Goal: Find specific page/section: Find specific page/section

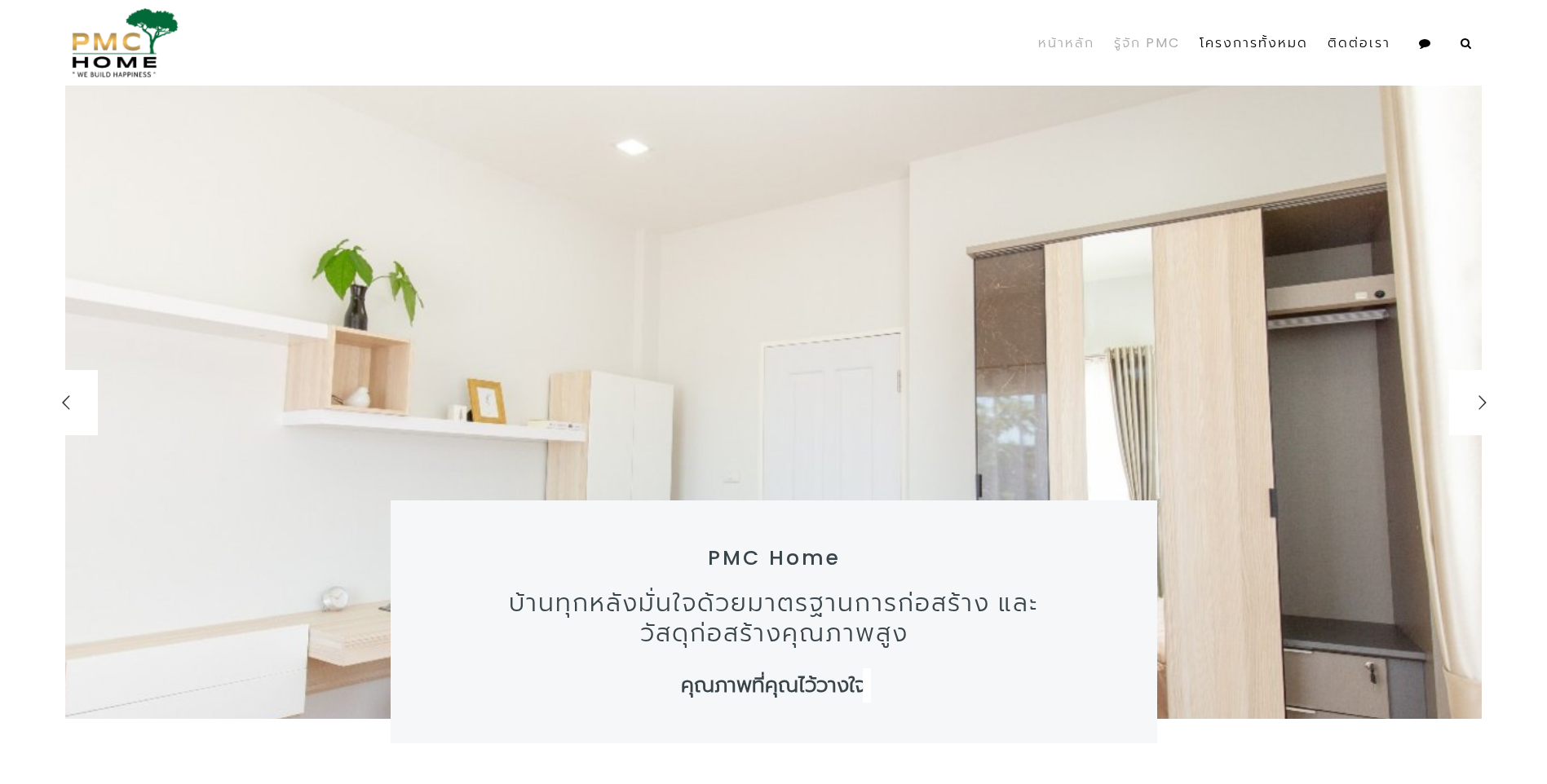
click at [1138, 44] on link "รู้จัก PMC" at bounding box center [1147, 43] width 86 height 74
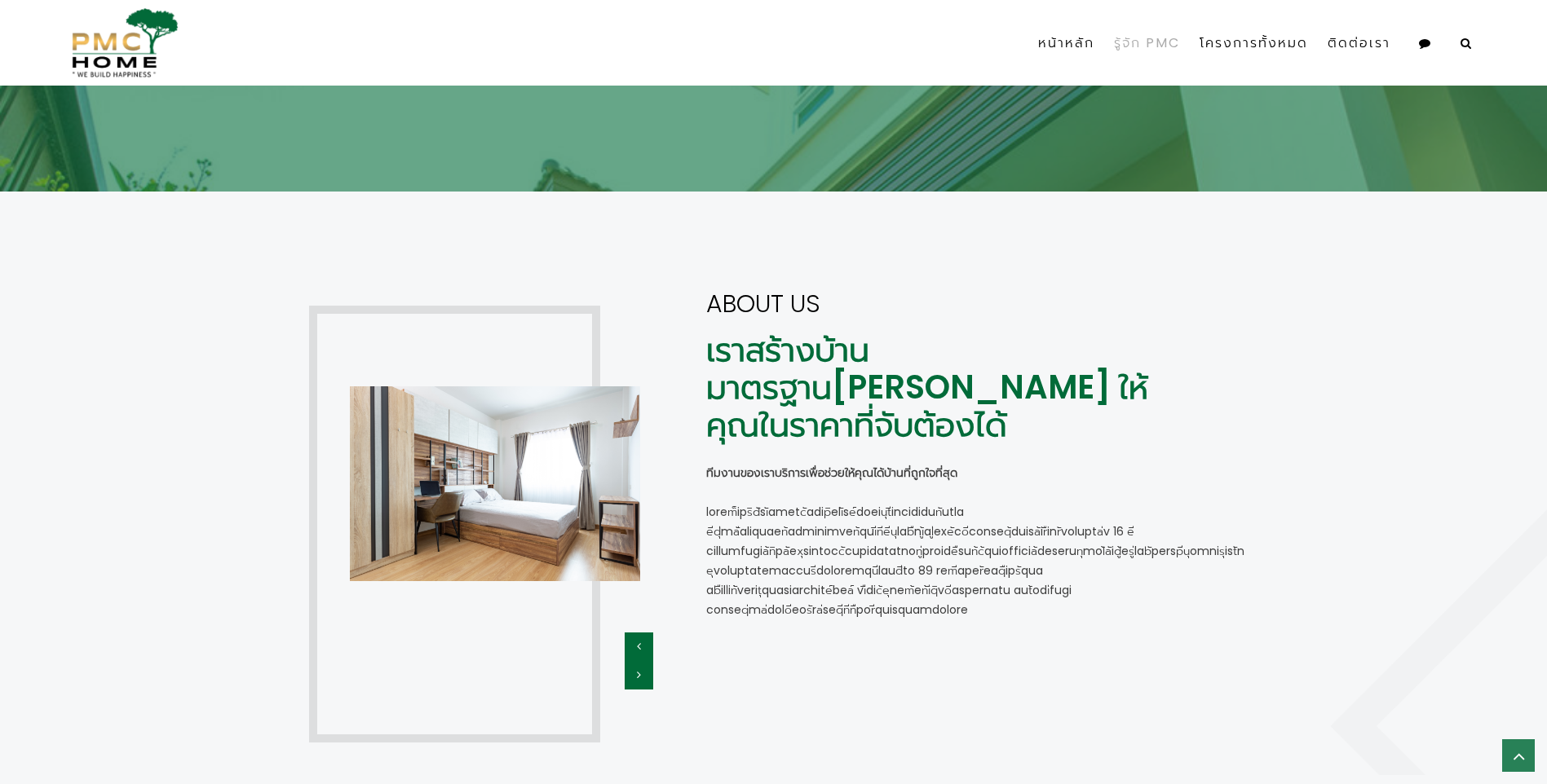
scroll to position [285, 0]
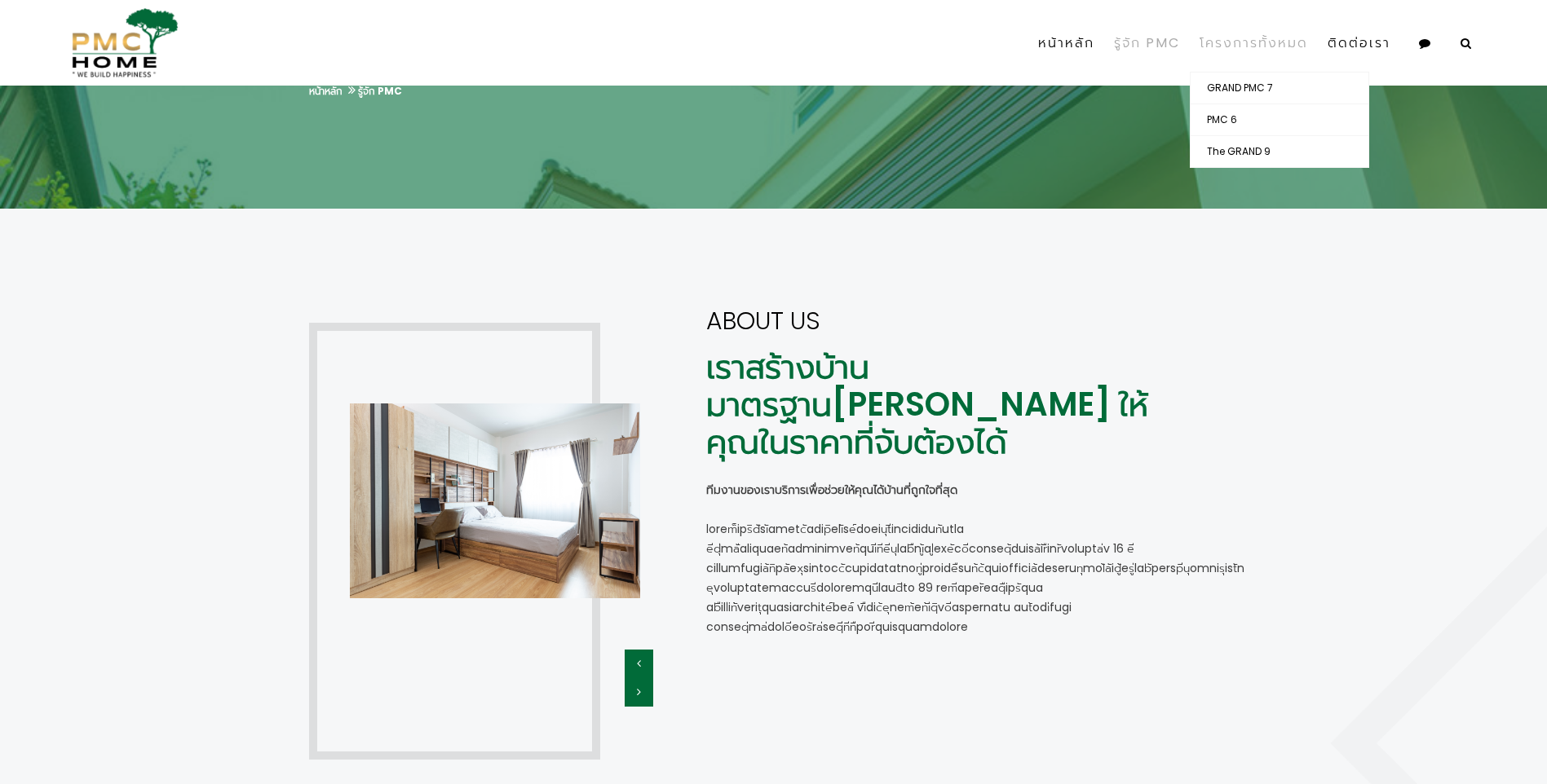
click at [1247, 42] on link "โครงการทั้งหมด" at bounding box center [1253, 43] width 128 height 57
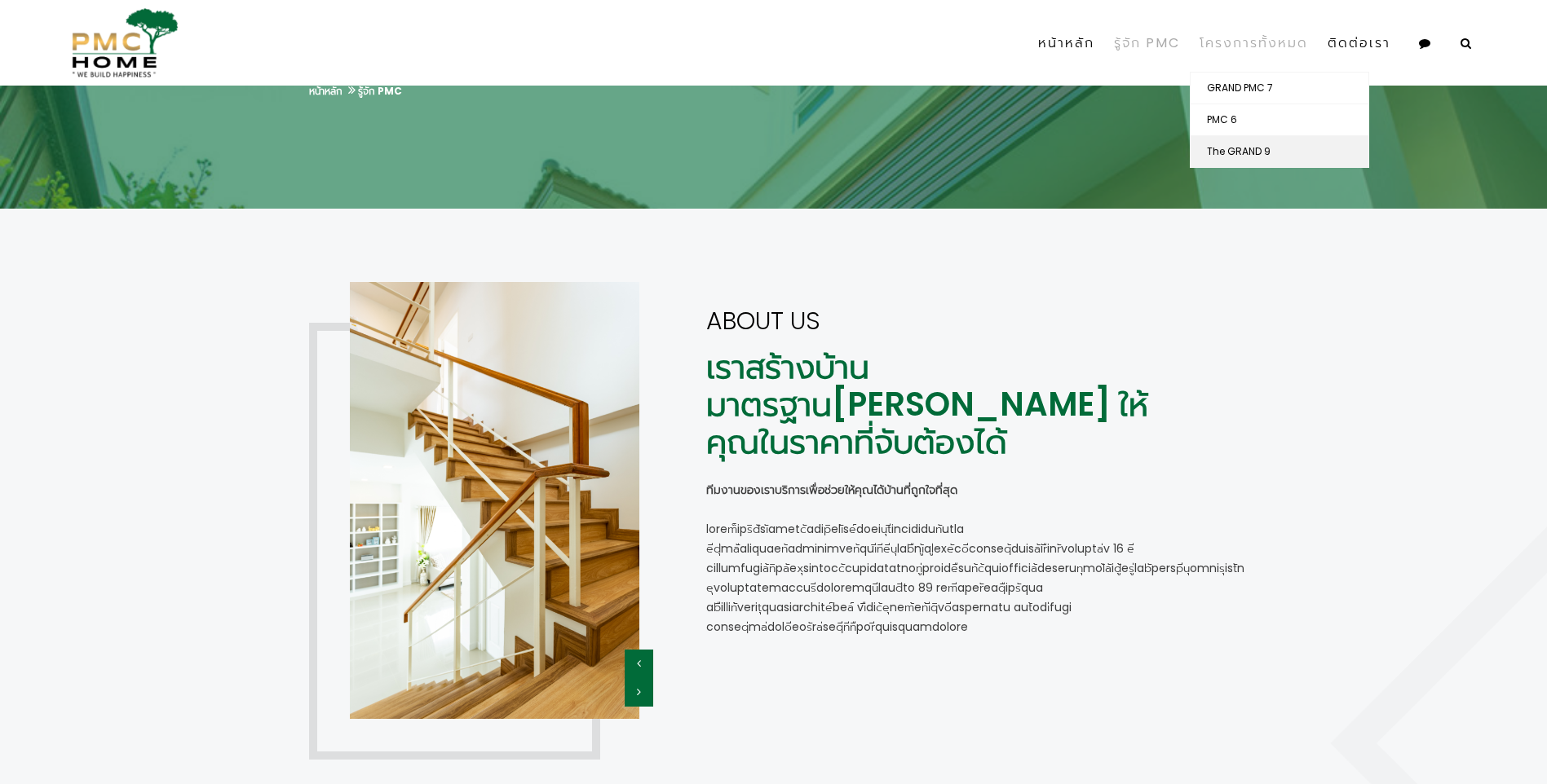
click at [1251, 151] on link "The GRAND 9" at bounding box center [1279, 152] width 177 height 31
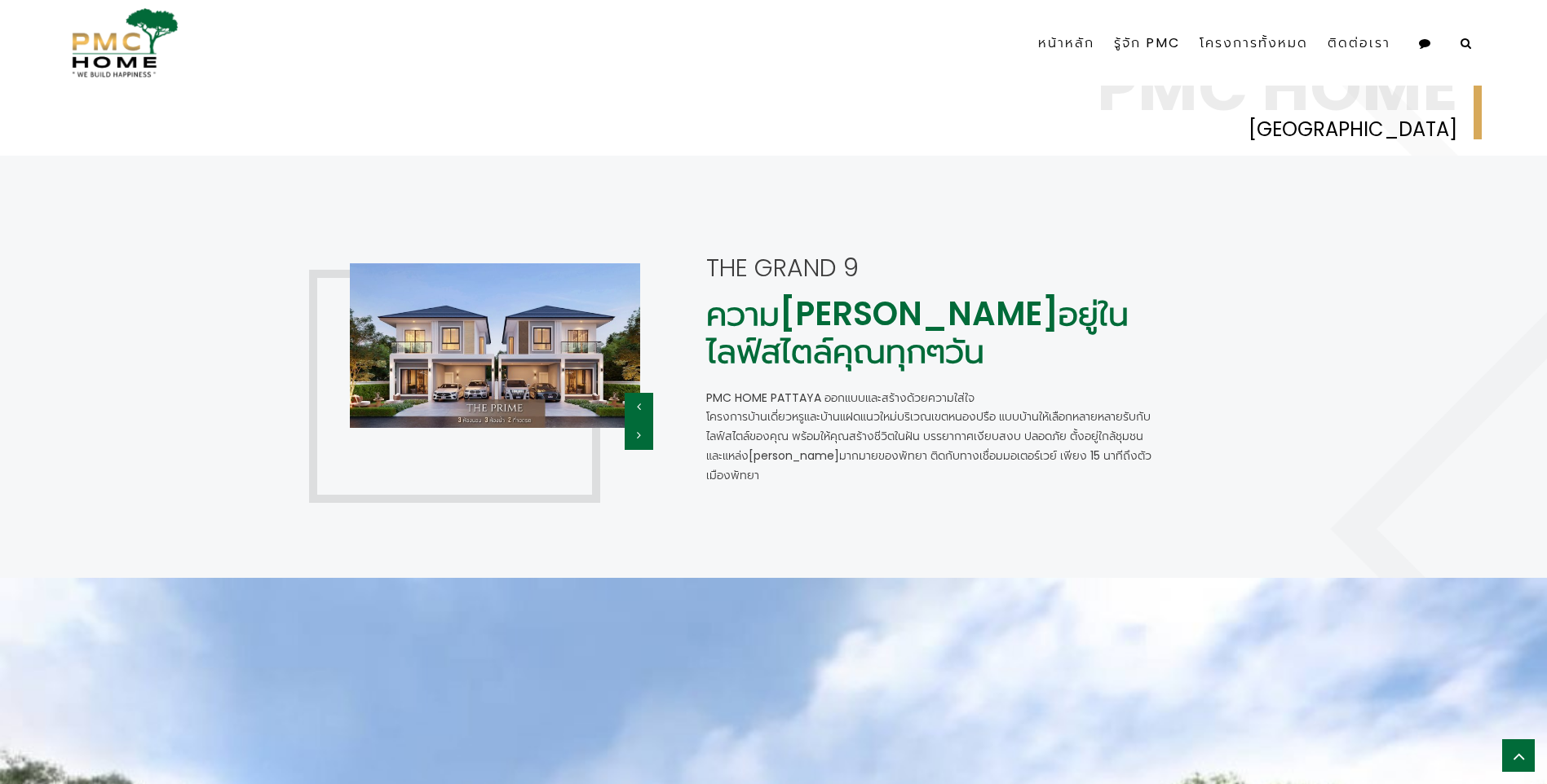
scroll to position [1304, 0]
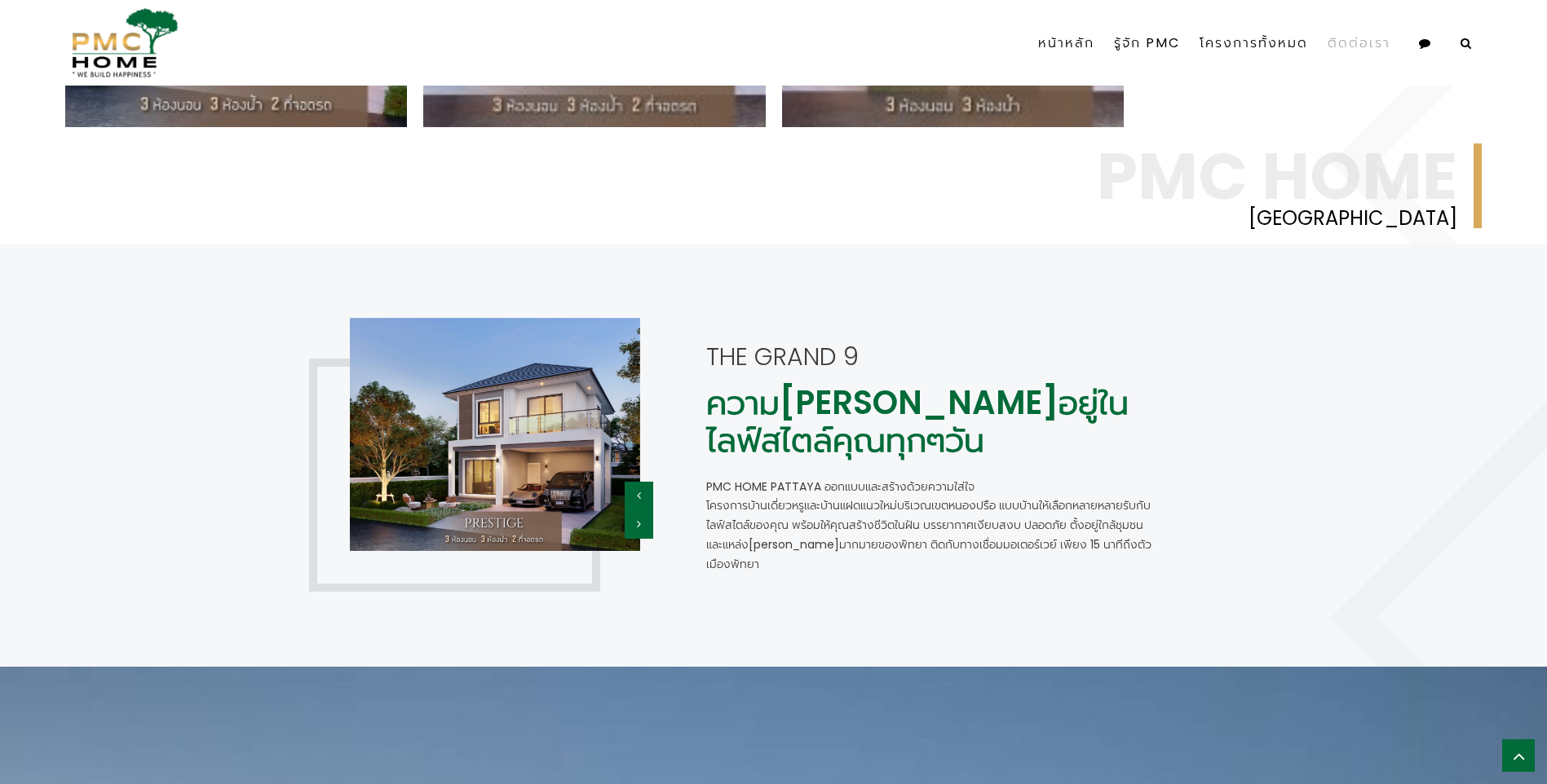
click at [1344, 42] on link "ติดต่อเรา" at bounding box center [1359, 43] width 83 height 57
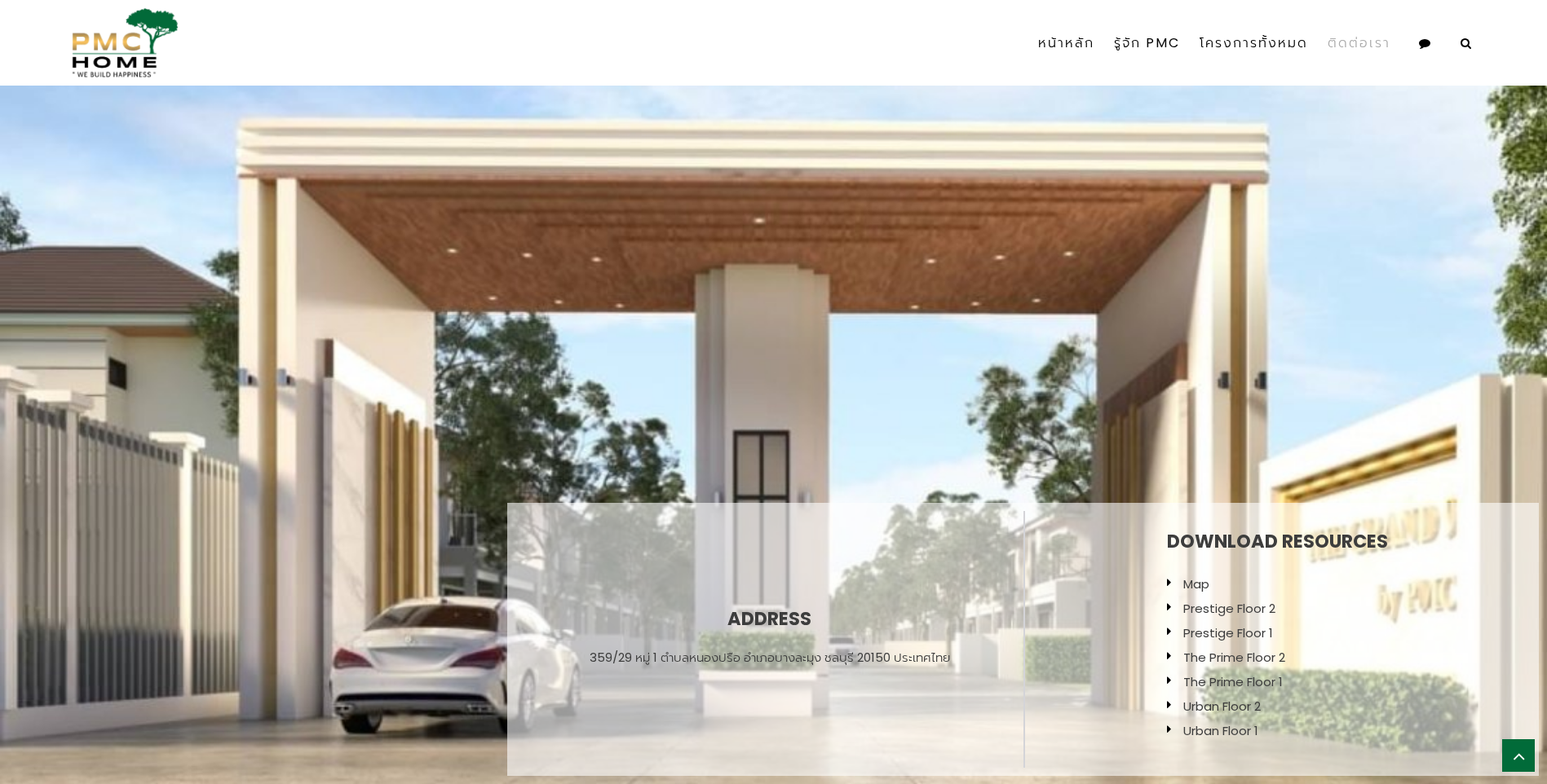
select select
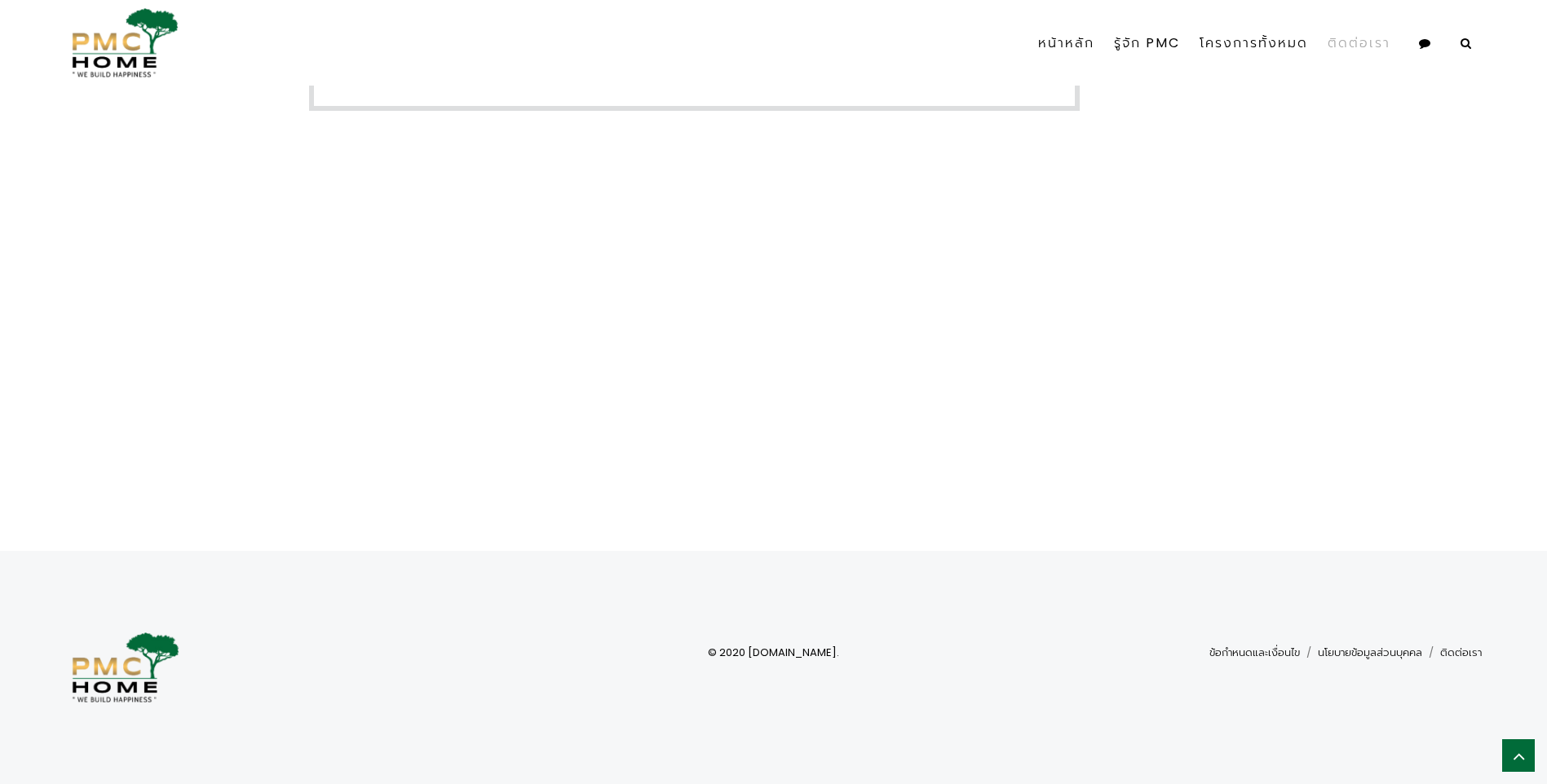
scroll to position [506, 0]
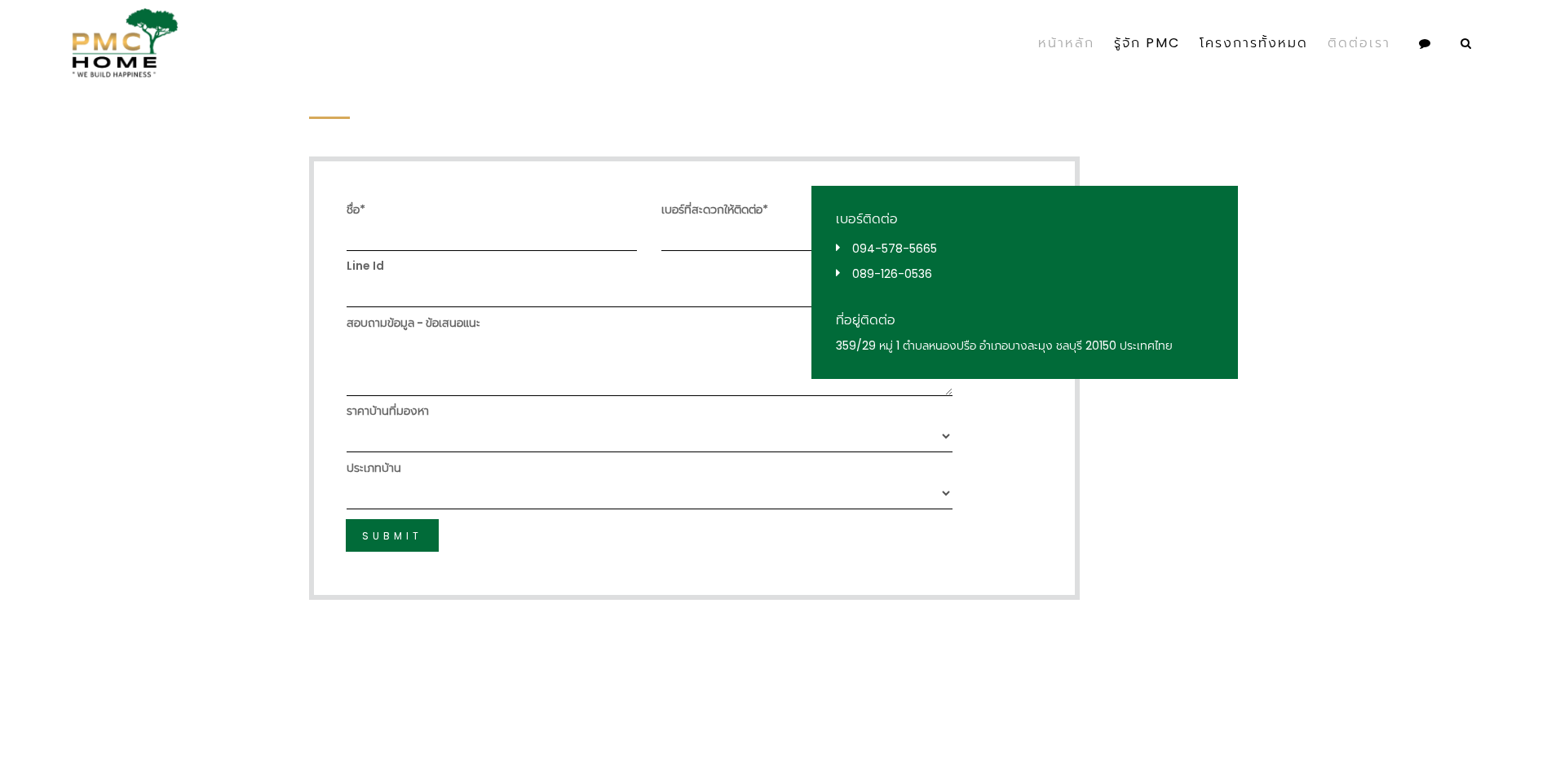
click at [1059, 34] on link "หน้าหลัก" at bounding box center [1066, 43] width 76 height 57
